Goal: Task Accomplishment & Management: Use online tool/utility

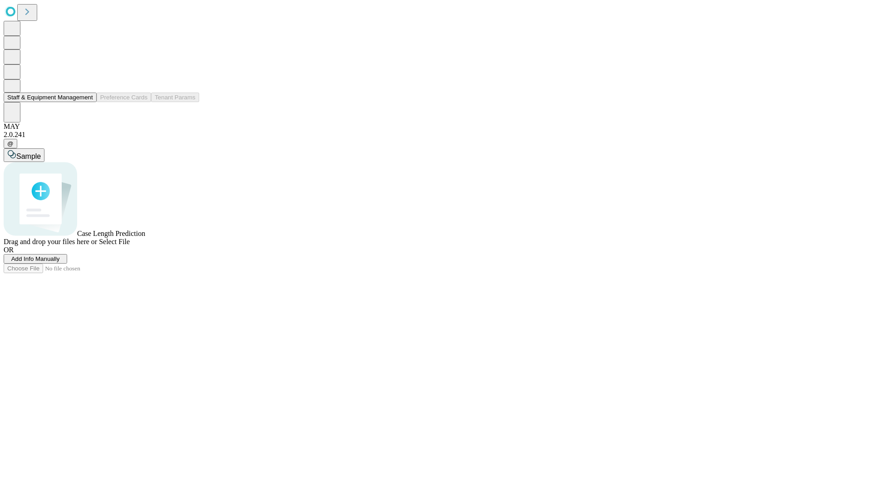
click at [87, 102] on button "Staff & Equipment Management" at bounding box center [50, 98] width 93 height 10
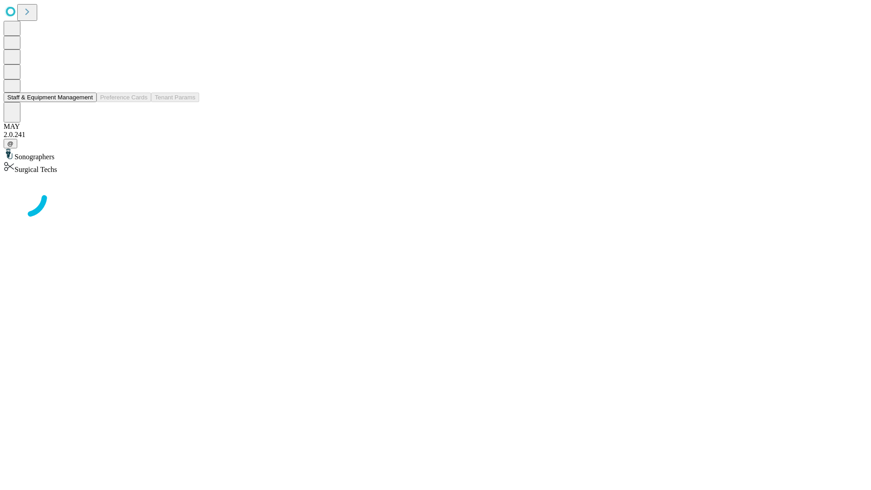
click at [87, 102] on button "Staff & Equipment Management" at bounding box center [50, 98] width 93 height 10
